Goal: Information Seeking & Learning: Stay updated

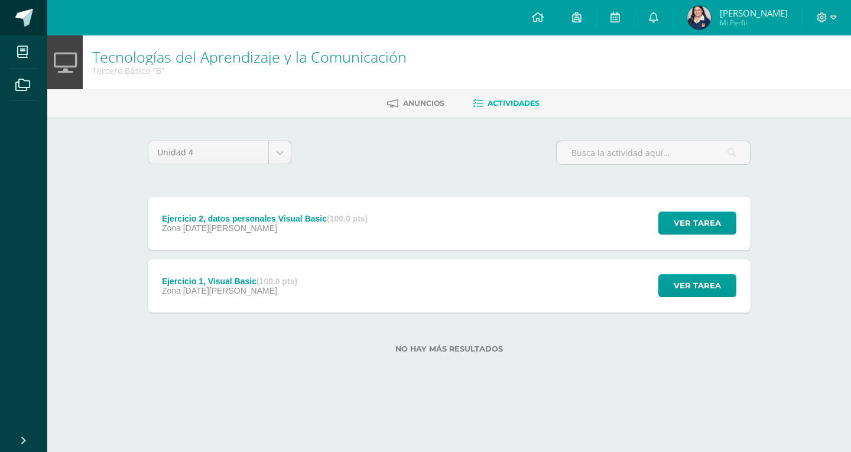
click at [30, 24] on span at bounding box center [24, 18] width 18 height 18
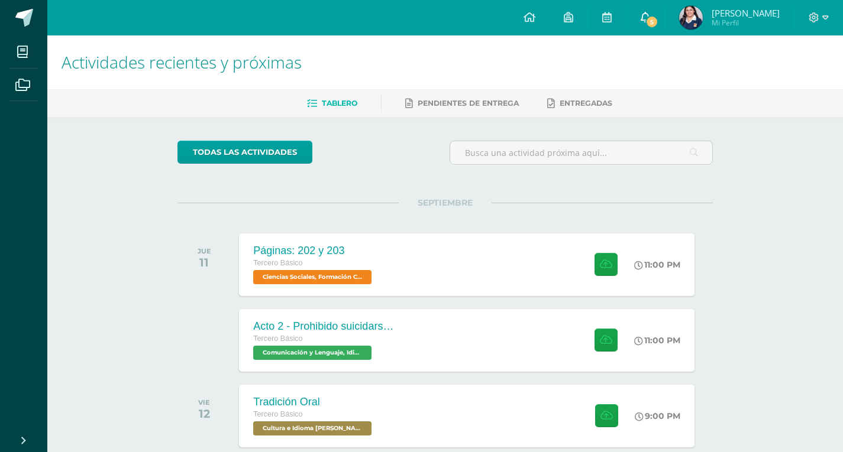
click at [653, 15] on link "5" at bounding box center [645, 17] width 38 height 35
click at [650, 15] on icon at bounding box center [644, 17] width 9 height 11
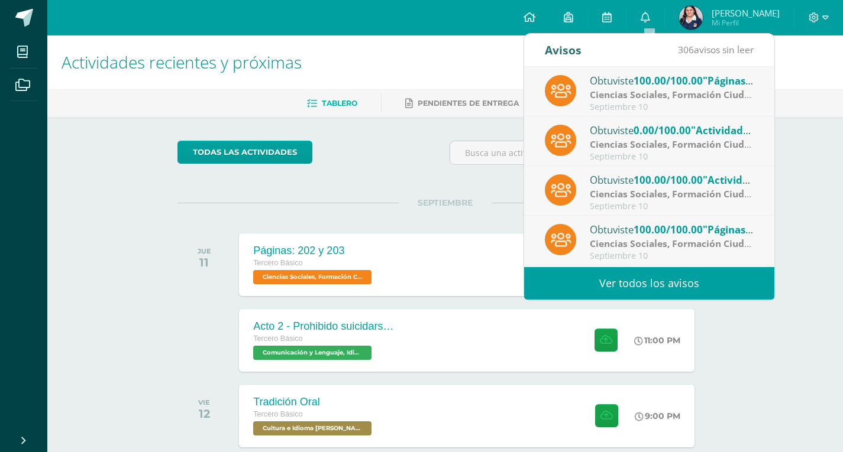
click at [661, 131] on span "0.00/100.00" at bounding box center [661, 131] width 57 height 14
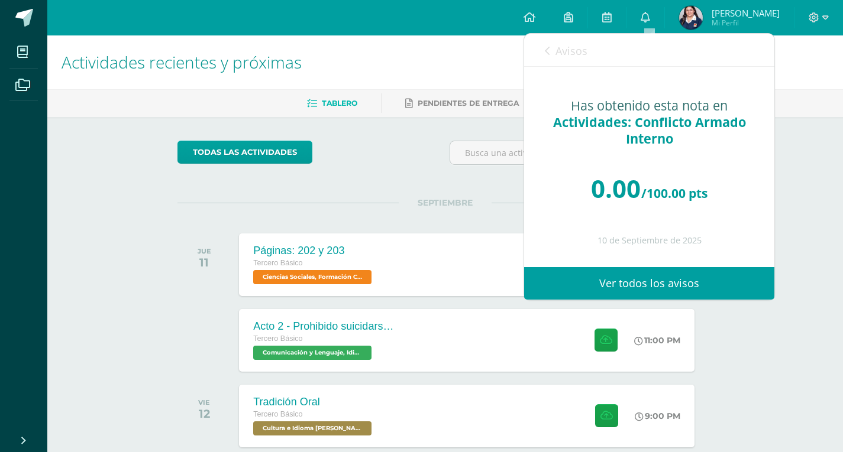
click at [550, 50] on link "Avisos" at bounding box center [566, 51] width 43 height 34
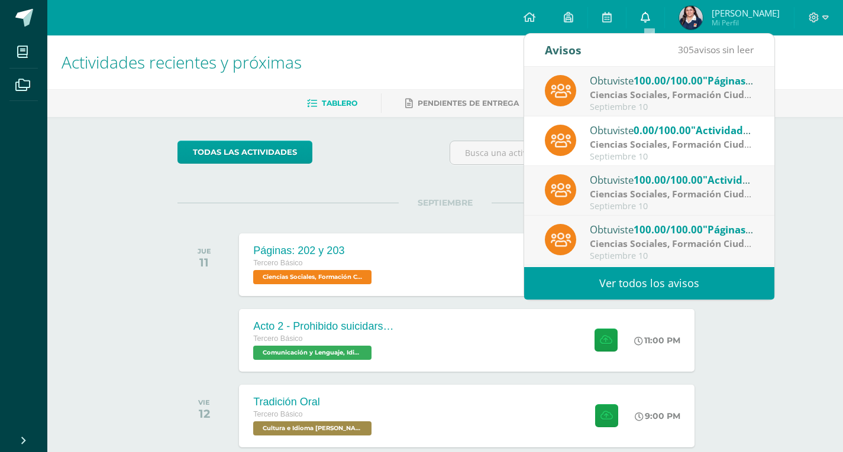
click at [647, 12] on icon at bounding box center [644, 17] width 9 height 11
click at [647, 21] on icon at bounding box center [644, 17] width 9 height 11
click at [777, 320] on div "Actividades recientes y próximas Tablero Pendientes de entrega Entregadas todas…" at bounding box center [444, 312] width 795 height 555
